Goal: Check status: Check status

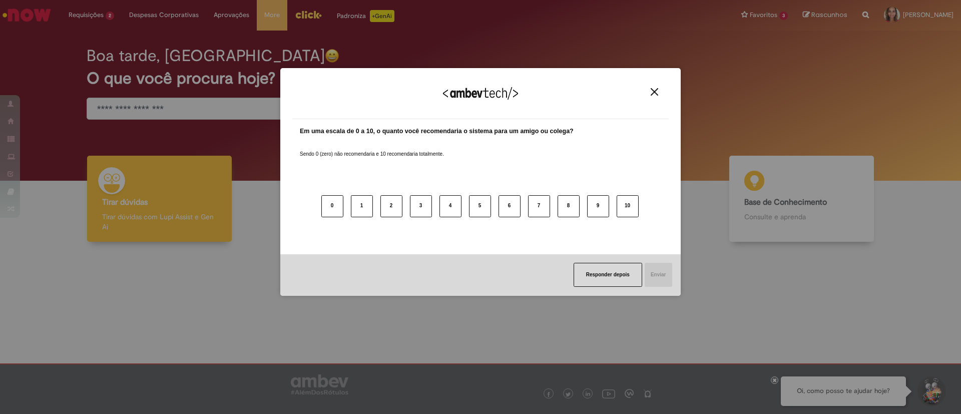
click at [653, 90] on img "Close" at bounding box center [654, 92] width 8 height 8
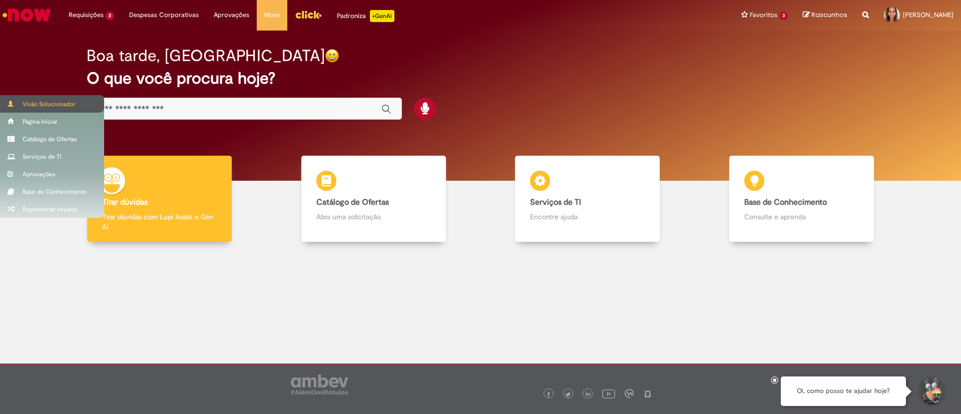
click at [24, 100] on div "Visão Solucionador" at bounding box center [52, 104] width 104 height 18
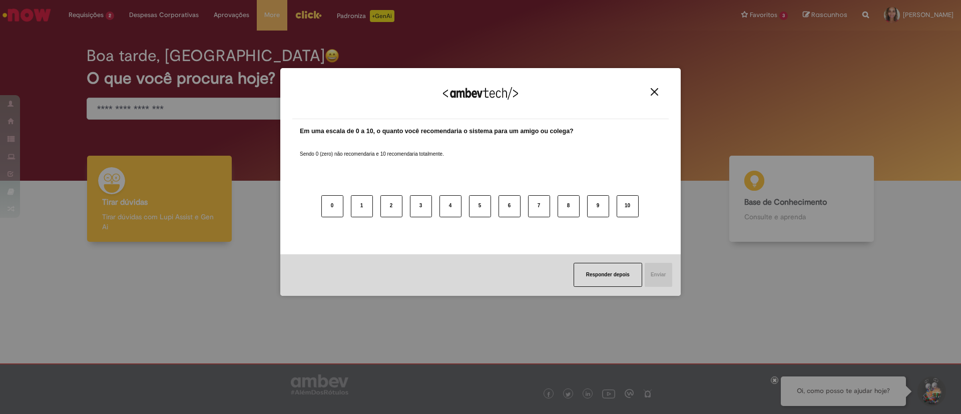
click at [657, 92] on img "Close" at bounding box center [654, 92] width 8 height 8
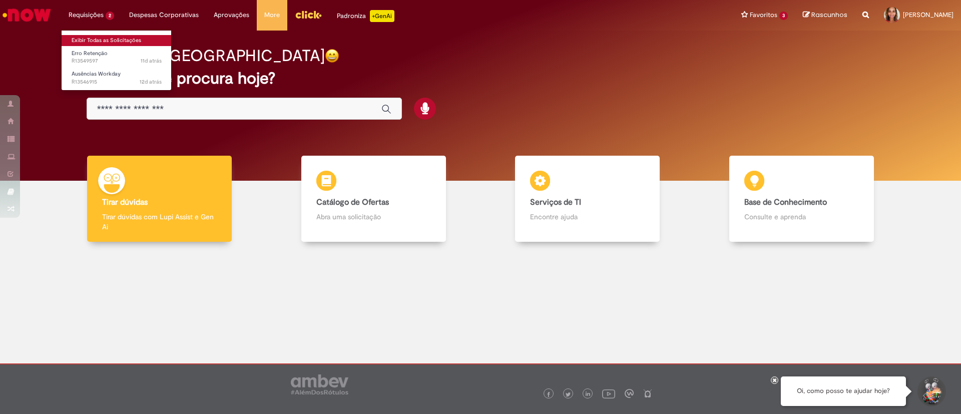
click at [101, 37] on link "Exibir Todas as Solicitações" at bounding box center [117, 40] width 110 height 11
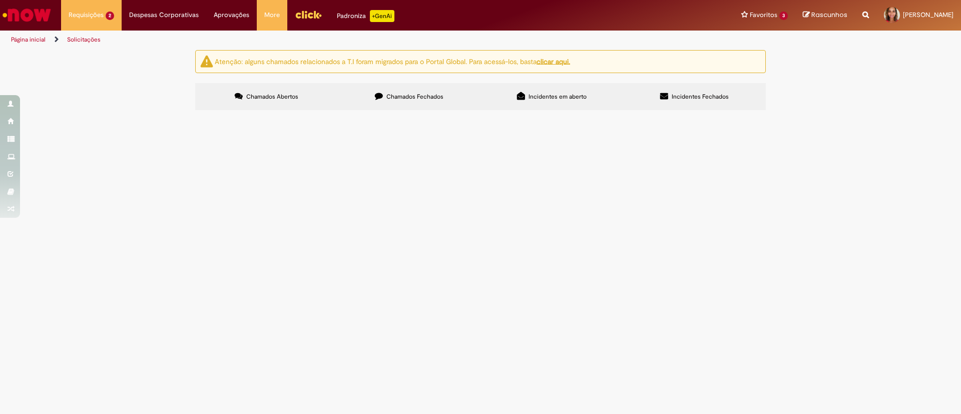
click at [583, 94] on span "Incidentes em aberto" at bounding box center [557, 97] width 58 height 8
click at [655, 99] on label "Incidentes Fechados" at bounding box center [694, 96] width 143 height 27
click at [546, 80] on div "Atenção: alguns chamados relacionados a T.I foram migrados para o Portal Global…" at bounding box center [480, 81] width 585 height 63
click at [547, 93] on span "Incidentes em aberto" at bounding box center [557, 97] width 58 height 8
click at [433, 100] on span "Chamados Fechados" at bounding box center [414, 97] width 57 height 8
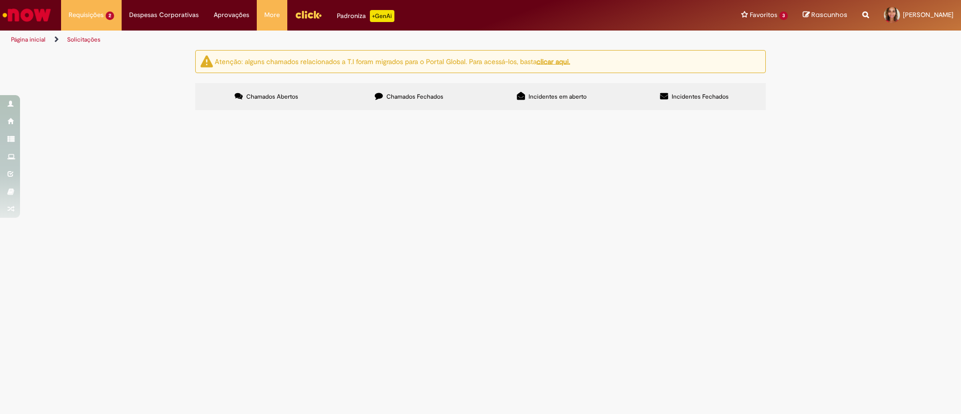
scroll to position [150, 0]
drag, startPoint x: 261, startPoint y: 204, endPoint x: 219, endPoint y: 140, distance: 76.6
click at [188, 113] on div "Atenção: alguns chamados relacionados a T.I foram migrados para o Portal Global…" at bounding box center [480, 81] width 585 height 63
